Goal: Find specific fact: Find contact information

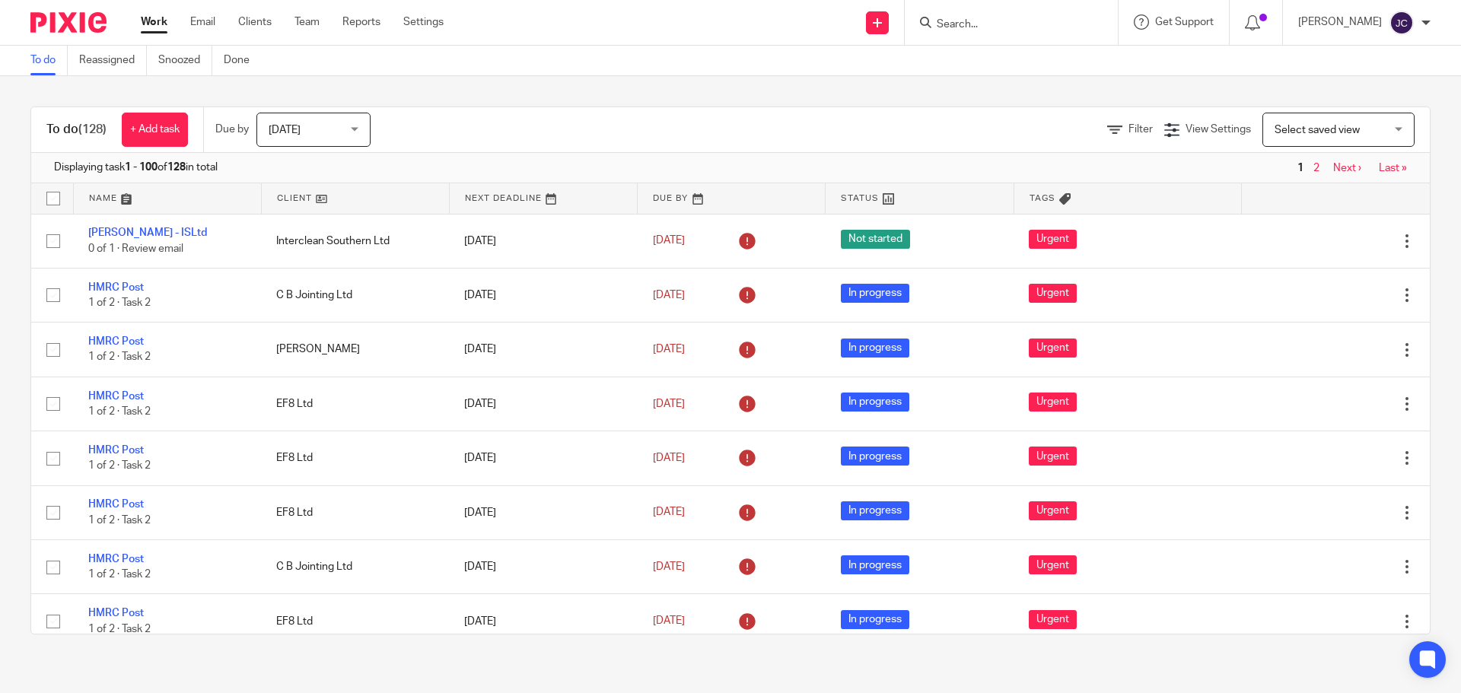
click at [1040, 14] on form at bounding box center [1016, 22] width 162 height 19
click at [1031, 24] on input "Search" at bounding box center [1003, 25] width 137 height 14
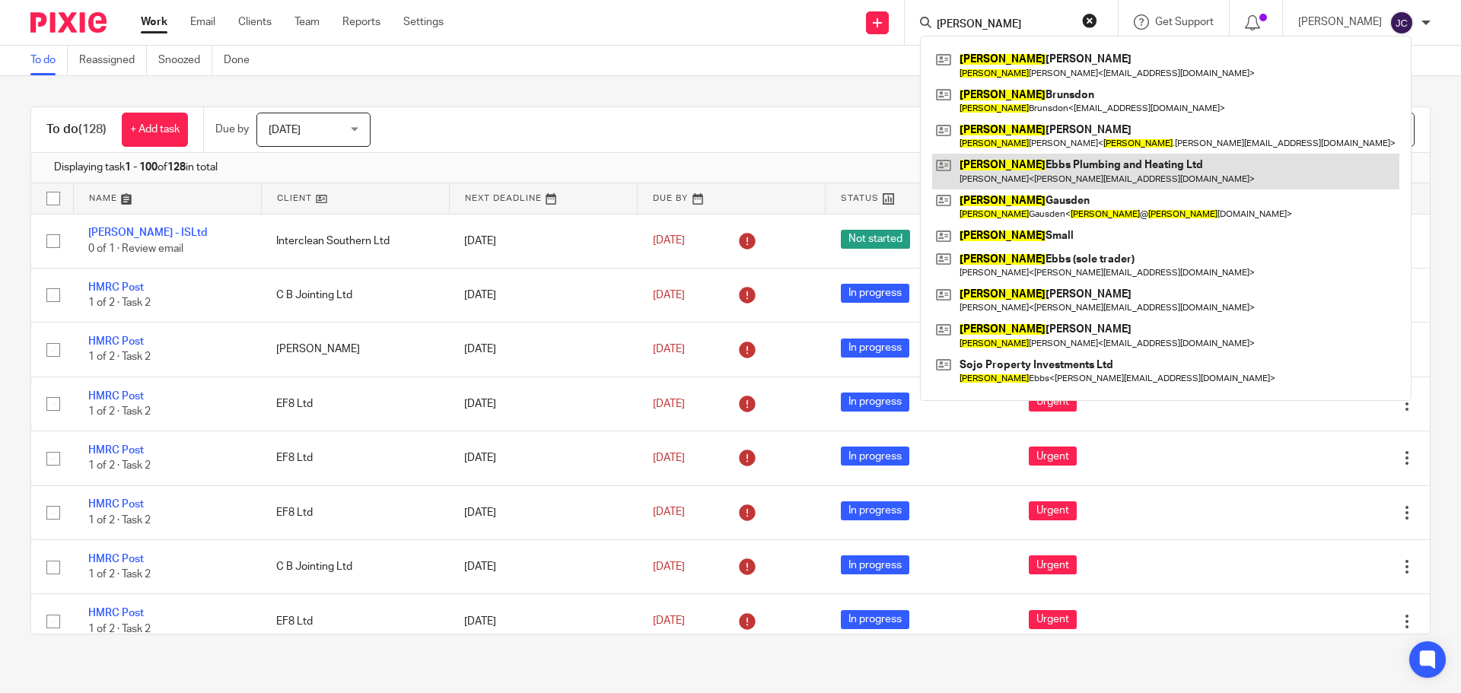
type input "[PERSON_NAME]"
click at [1149, 166] on link at bounding box center [1165, 171] width 467 height 35
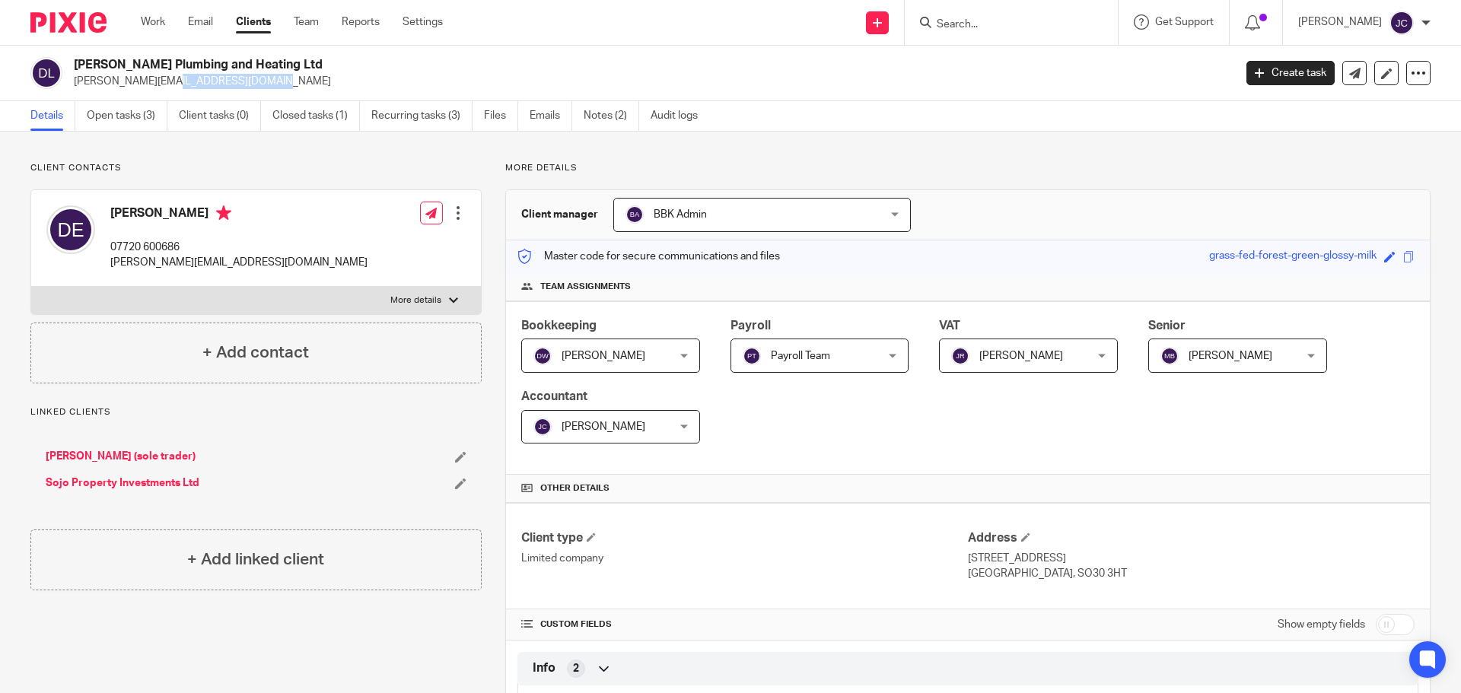
drag, startPoint x: 175, startPoint y: 79, endPoint x: 75, endPoint y: 86, distance: 100.7
click at [75, 86] on p "[PERSON_NAME][EMAIL_ADDRESS][DOMAIN_NAME]" at bounding box center [649, 81] width 1150 height 15
copy p "[PERSON_NAME][EMAIL_ADDRESS][DOMAIN_NAME]"
